Goal: Use online tool/utility: Use online tool/utility

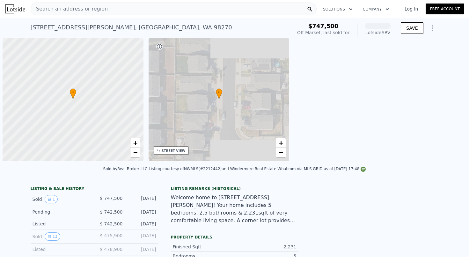
scroll to position [0, 3]
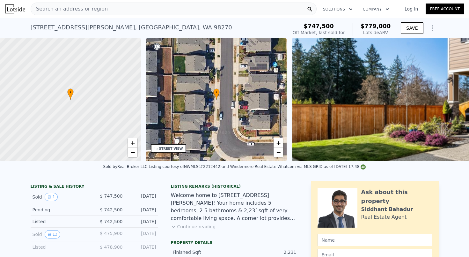
click at [204, 184] on div "Listing Remarks (Historical)" at bounding box center [235, 186] width 128 height 5
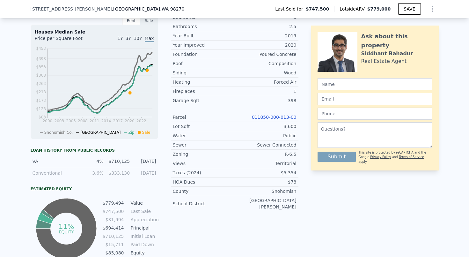
scroll to position [248, 0]
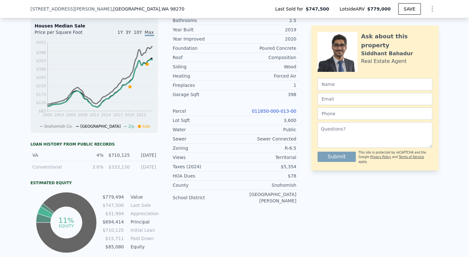
click at [290, 114] on div "011850-000-013-00" at bounding box center [266, 111] width 62 height 6
click at [287, 112] on link "011850-000-013-00" at bounding box center [274, 111] width 45 height 5
click at [223, 218] on div "Listing Remarks (Historical) Welcome home to [STREET_ADDRESS][PERSON_NAME]! You…" at bounding box center [235, 92] width 128 height 323
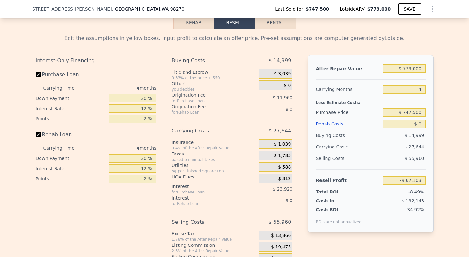
scroll to position [990, 0]
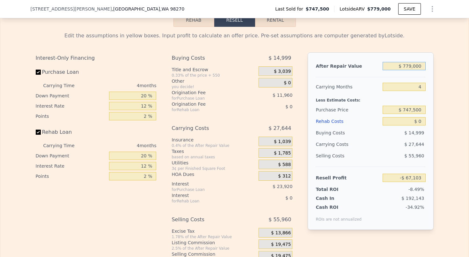
click at [411, 67] on input "$ 779,000" at bounding box center [404, 66] width 43 height 8
type input "$ 79,000"
type input "-$ 716,378"
type input "$ 709,000"
type input "-$ 132,030"
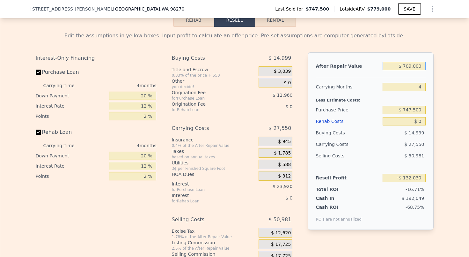
type input "$ 79,000"
type input "-$ 716,378"
click at [412, 66] on input "$ 79,000" at bounding box center [404, 66] width 43 height 8
type input "$ 7,000"
type input "-$ 783,161"
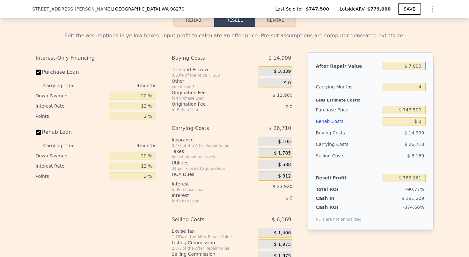
type input "$ 000"
type input "-$ 789,654"
type input "$ 8,000"
type input "-$ 782,234"
type input "$ 82,000"
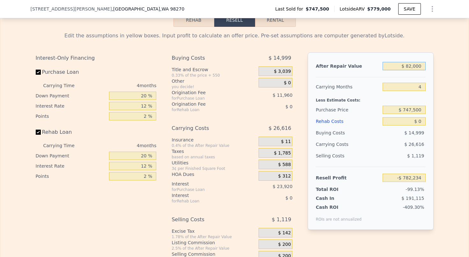
type input "-$ 713,596"
type input "$ 825,000"
type input "-$ 24,436"
click at [371, 87] on div "Carrying Months" at bounding box center [348, 86] width 64 height 11
click at [412, 66] on input "$ 825,000" at bounding box center [404, 66] width 43 height 8
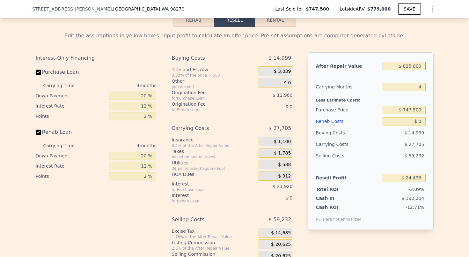
type input "$ 82,000"
type input "-$ 713,596"
type input "$ 8,000"
type input "-$ 782,234"
type input "$ 85,000"
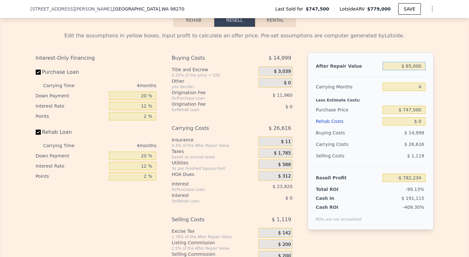
type input "-$ 710,813"
type input "$ 850,000"
type input "-$ 1,248"
type input "$ 850,000"
click at [368, 123] on div "Rehab Costs" at bounding box center [348, 121] width 64 height 11
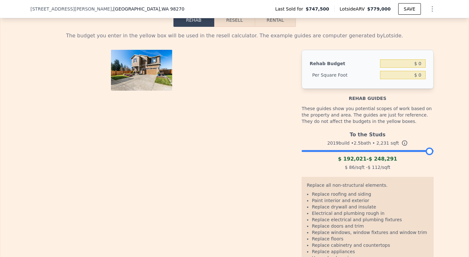
click at [453, 110] on div "The budget you enter in the yellow box will be used in the resell calculator. T…" at bounding box center [234, 154] width 469 height 255
click at [244, 22] on button "Resell" at bounding box center [234, 19] width 41 height 13
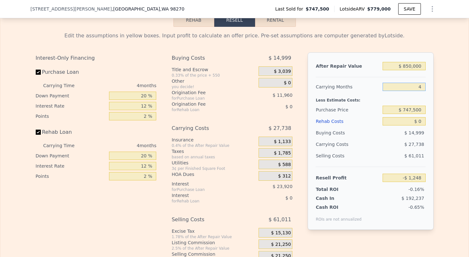
click at [423, 87] on input "4" at bounding box center [404, 87] width 43 height 8
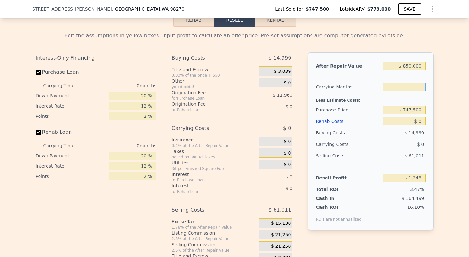
type input "0"
type input "$ 26,490"
type input "0"
click at [442, 97] on div "Edit the assumptions in yellow boxes. Input profit to calculate an offer price.…" at bounding box center [234, 145] width 469 height 237
